Goal: Navigation & Orientation: Find specific page/section

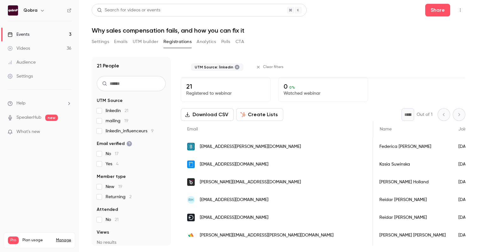
scroll to position [0, 165]
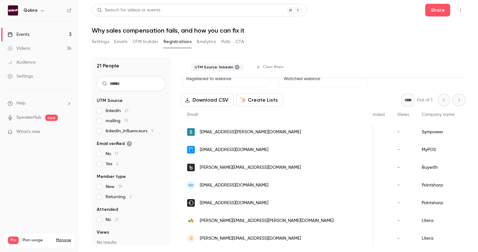
click at [34, 37] on link "Events 3" at bounding box center [39, 34] width 79 height 14
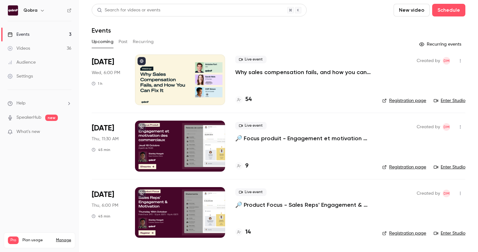
click at [254, 101] on div "54" at bounding box center [303, 99] width 137 height 9
click at [248, 101] on h4 "54" at bounding box center [248, 99] width 6 height 9
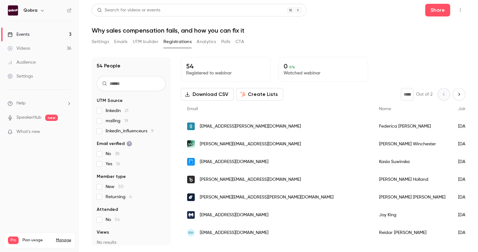
click at [62, 33] on link "Events 3" at bounding box center [39, 34] width 79 height 14
